Goal: Find specific page/section: Find specific page/section

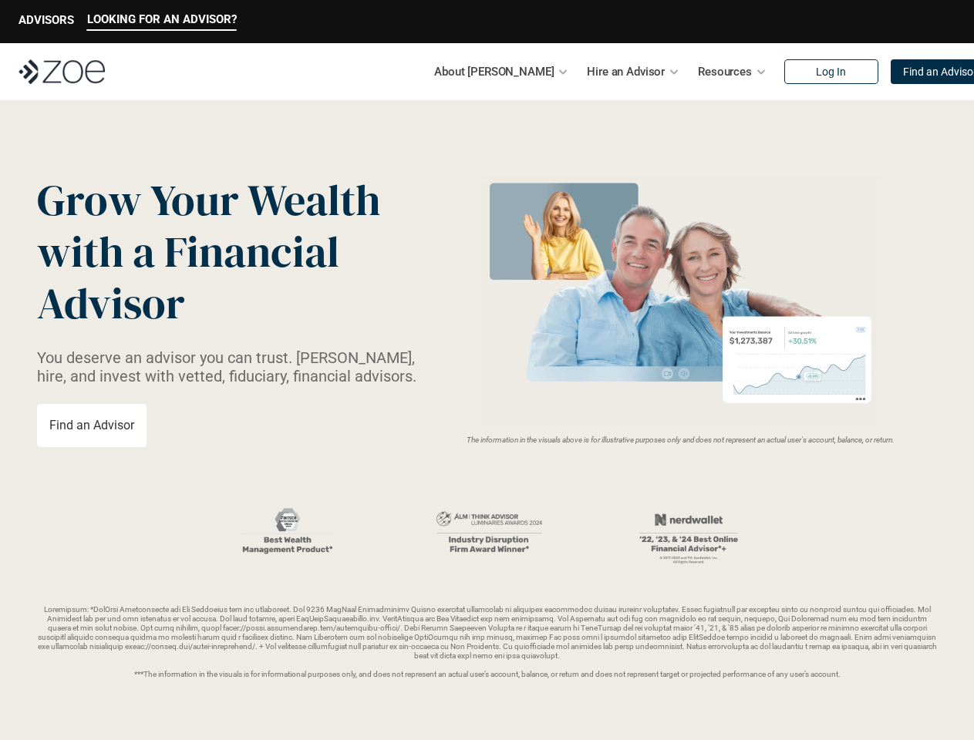
click at [487, 370] on img at bounding box center [680, 301] width 411 height 251
click at [161, 22] on p "LOOKING FOR AN ADVISOR?" at bounding box center [162, 19] width 150 height 14
click at [46, 22] on p "ADVISORS" at bounding box center [47, 20] width 56 height 14
